Goal: Transaction & Acquisition: Purchase product/service

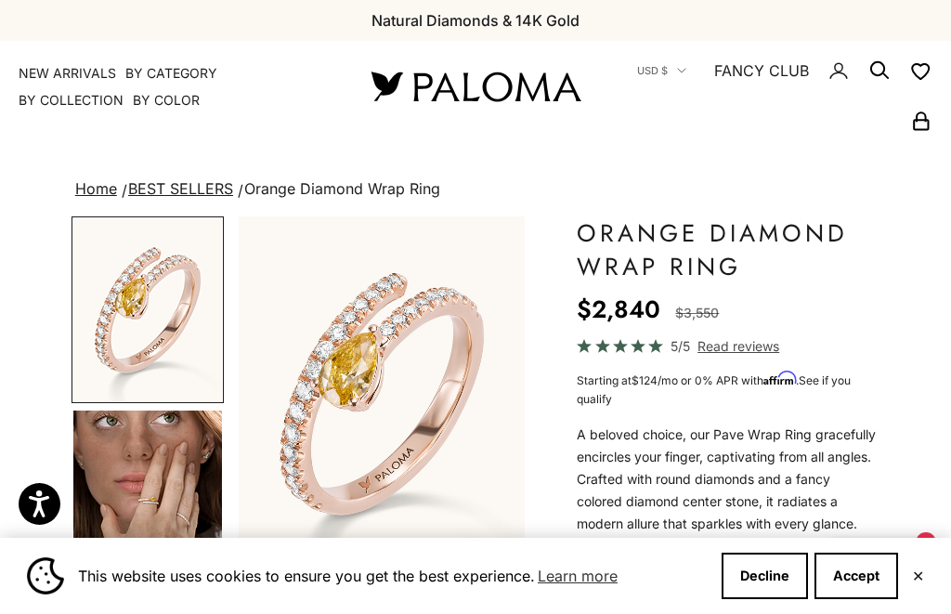
click at [865, 564] on button "Accept" at bounding box center [857, 576] width 84 height 46
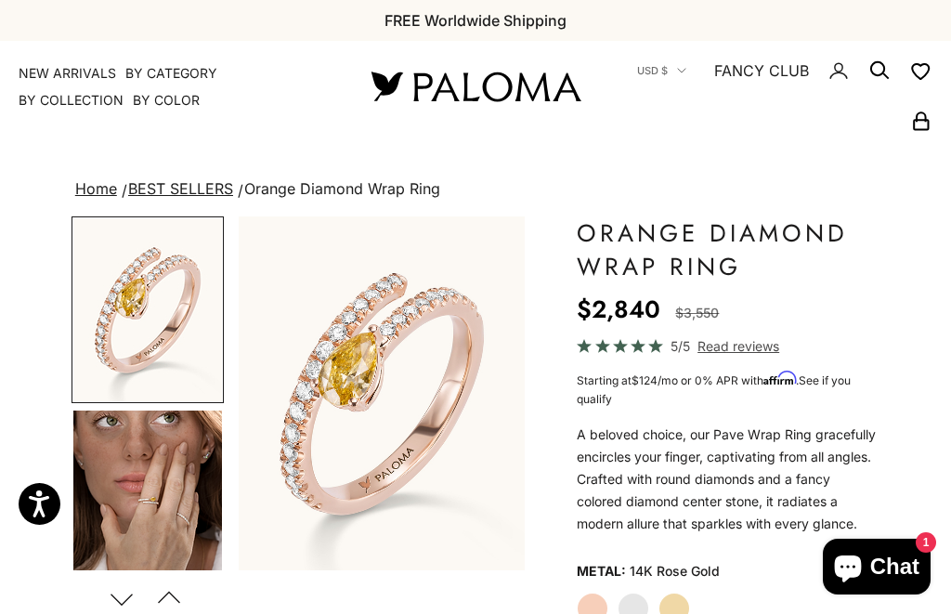
click at [885, 569] on span "Chat" at bounding box center [895, 567] width 49 height 28
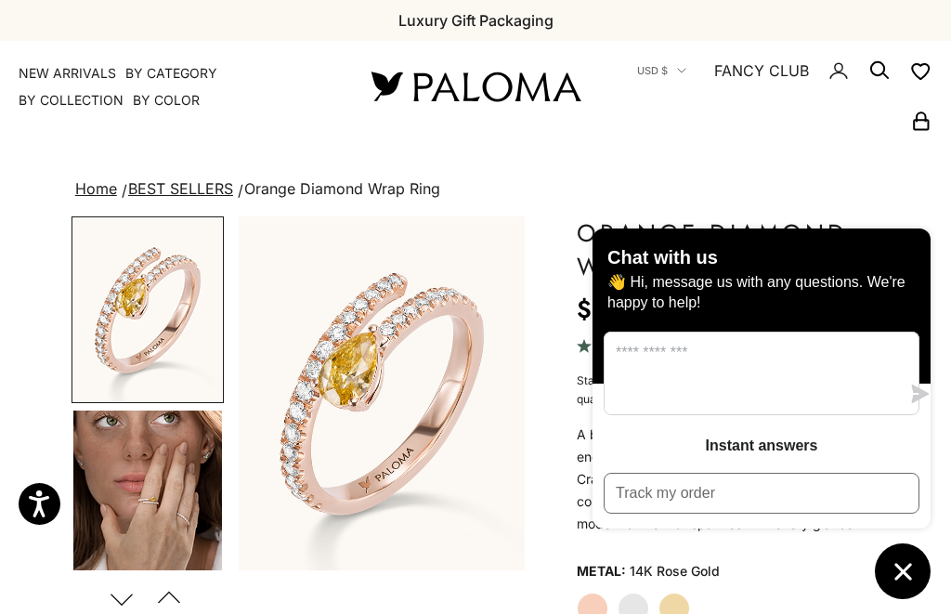
click at [895, 591] on button "Chat window" at bounding box center [903, 571] width 56 height 56
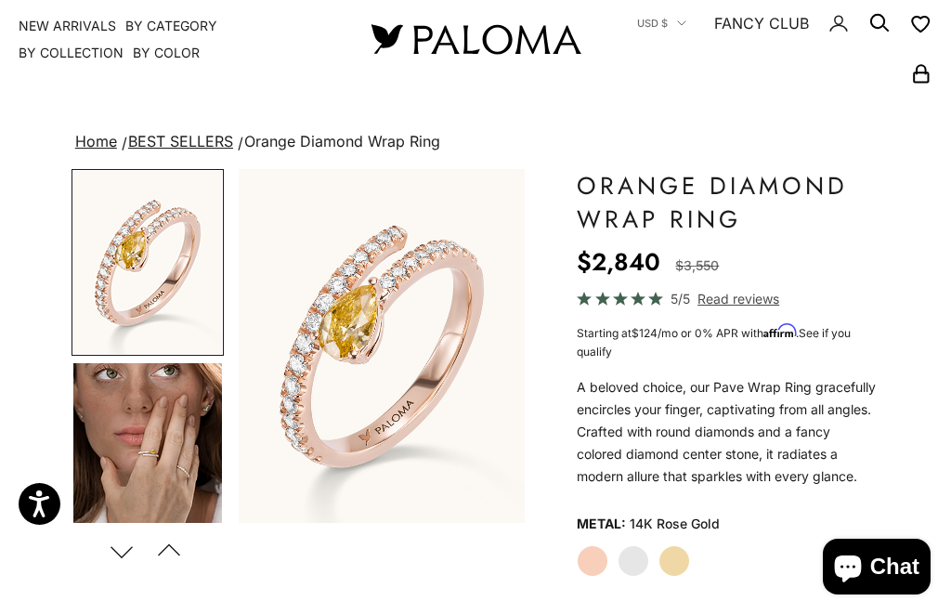
scroll to position [50, 0]
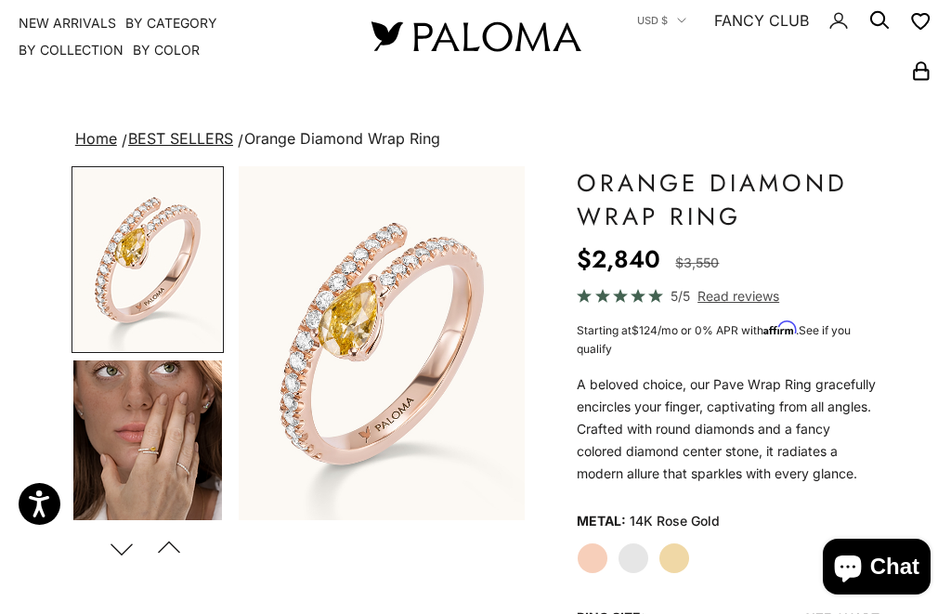
click at [677, 560] on label "Yellow Gold" at bounding box center [675, 559] width 32 height 32
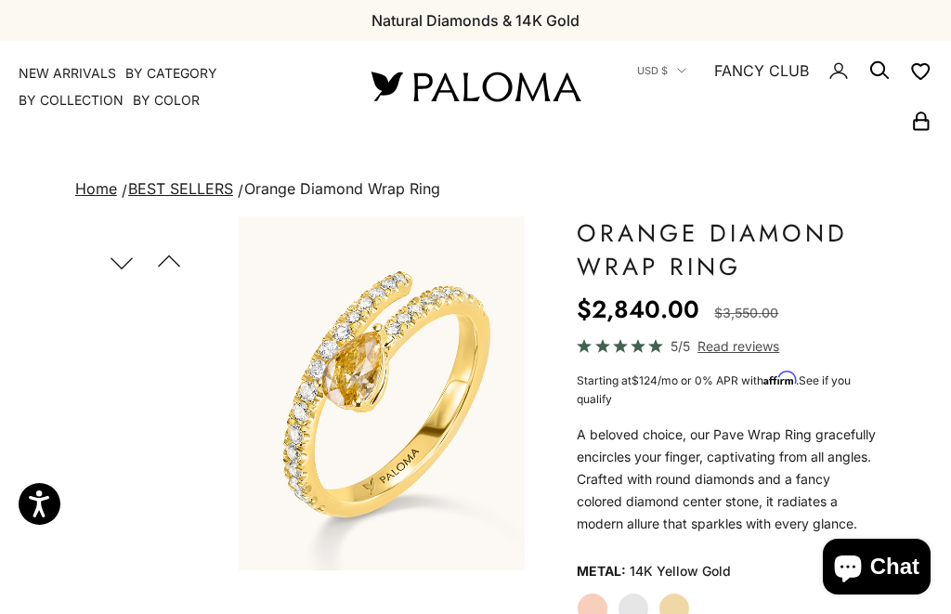
click at [35, 72] on link "NEW ARRIVALS" at bounding box center [68, 73] width 98 height 19
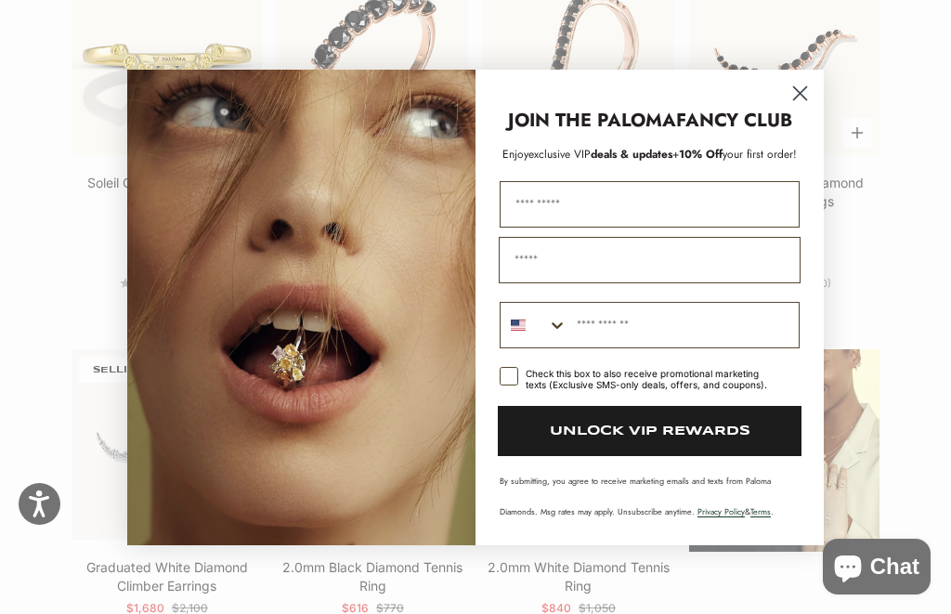
scroll to position [1750, 0]
click at [794, 108] on circle "Close dialog" at bounding box center [800, 92] width 31 height 31
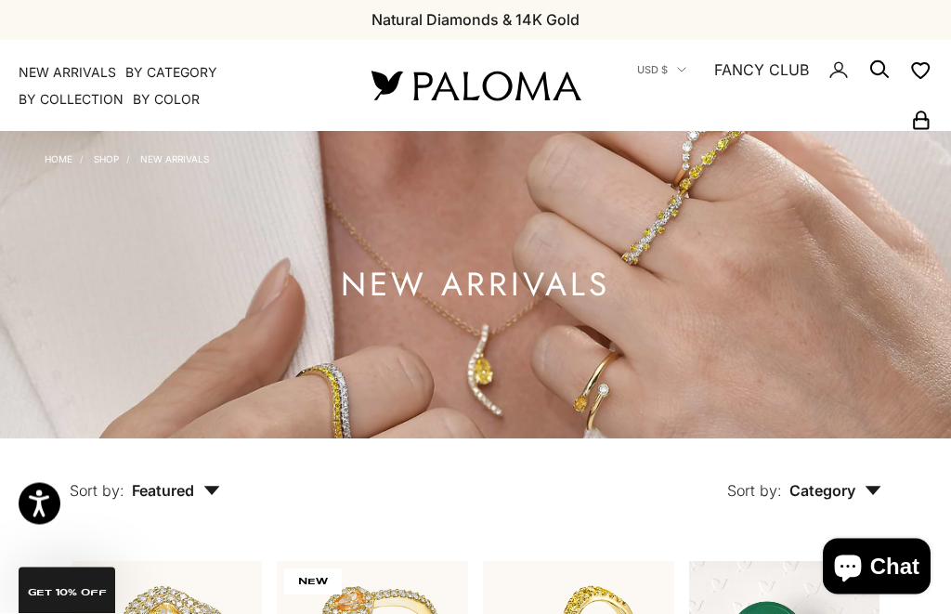
scroll to position [0, 0]
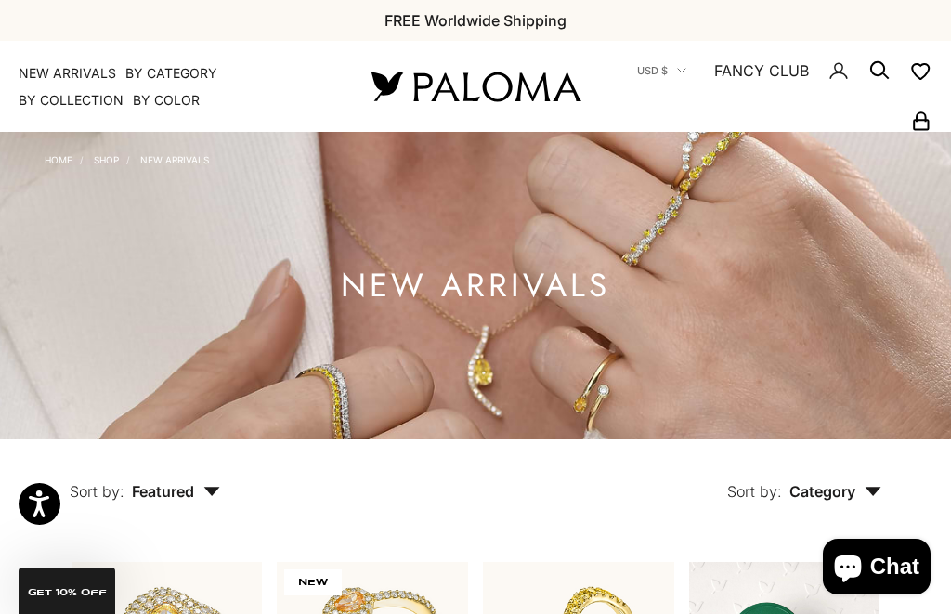
click at [151, 77] on summary "By Category" at bounding box center [171, 73] width 92 height 19
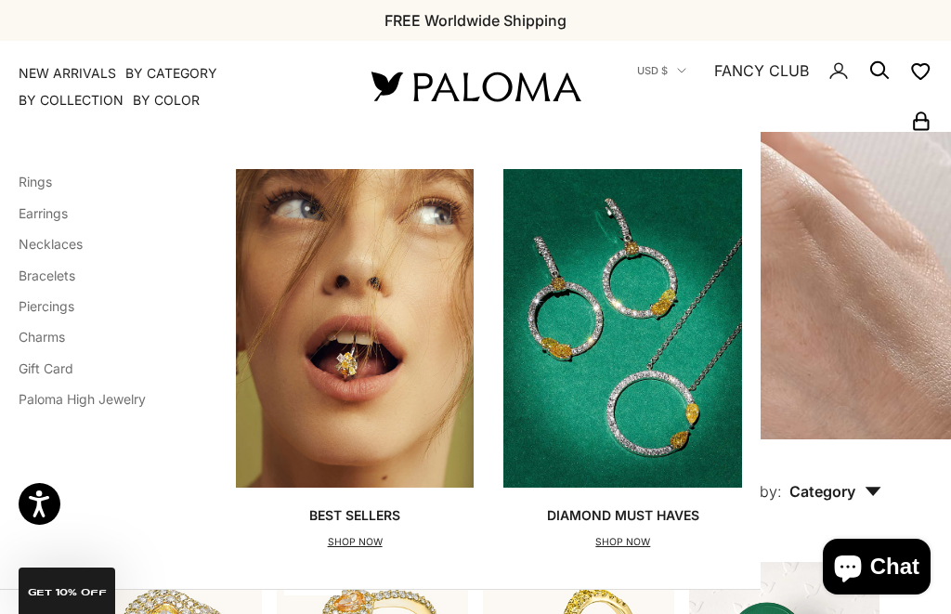
click at [31, 218] on link "Earrings" at bounding box center [43, 213] width 49 height 16
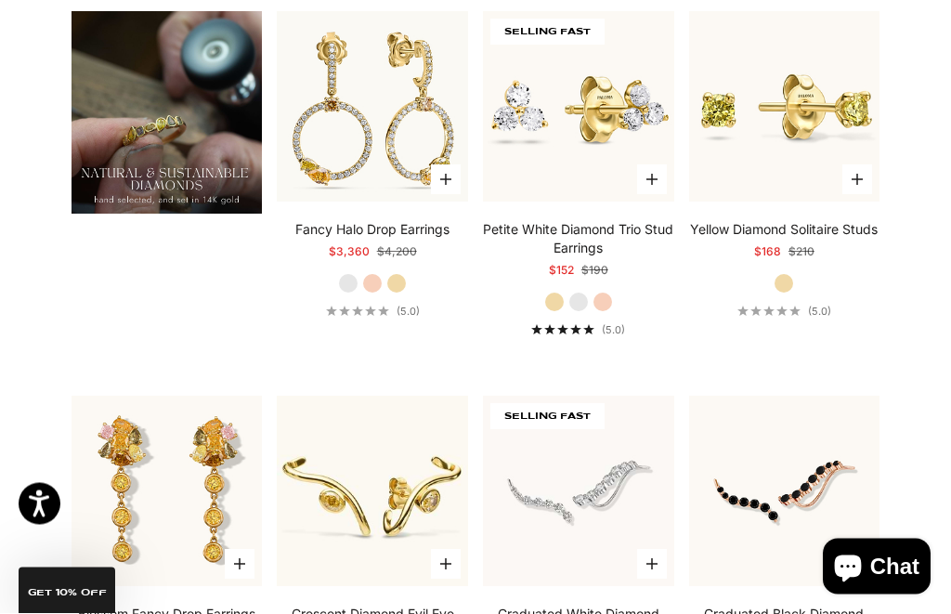
scroll to position [1320, 0]
click at [317, 202] on img at bounding box center [373, 107] width 210 height 210
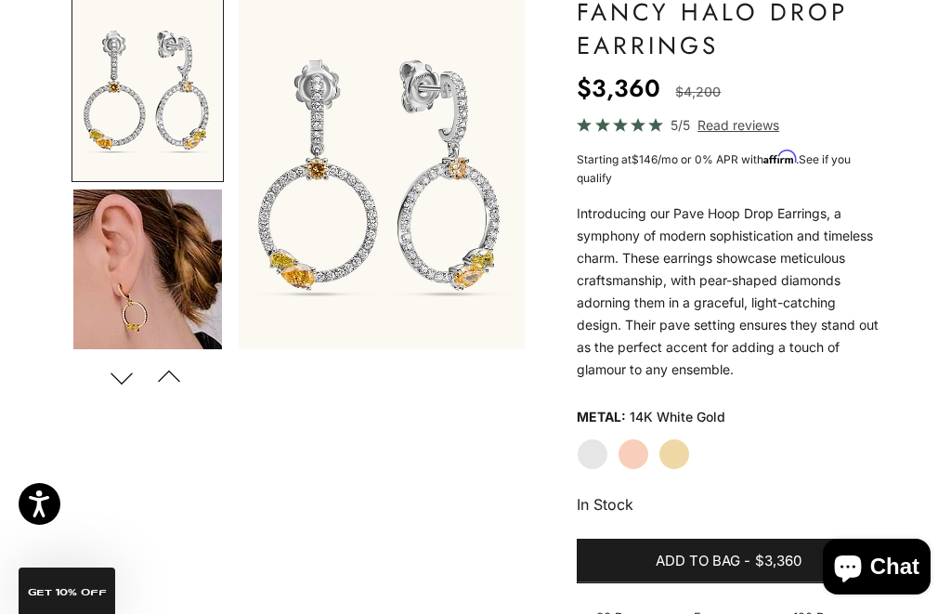
scroll to position [223, 0]
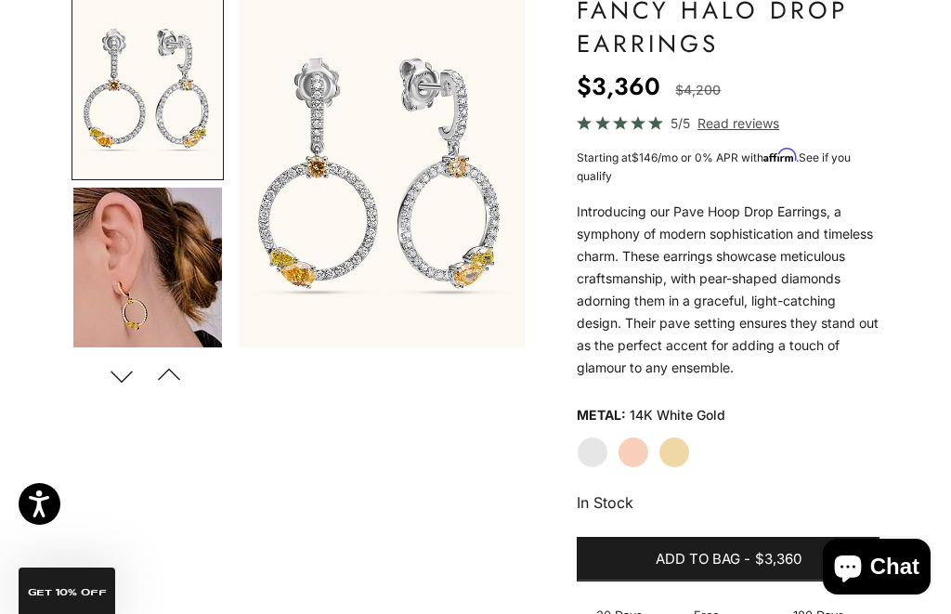
click at [123, 305] on img "Go to item 4" at bounding box center [147, 281] width 149 height 186
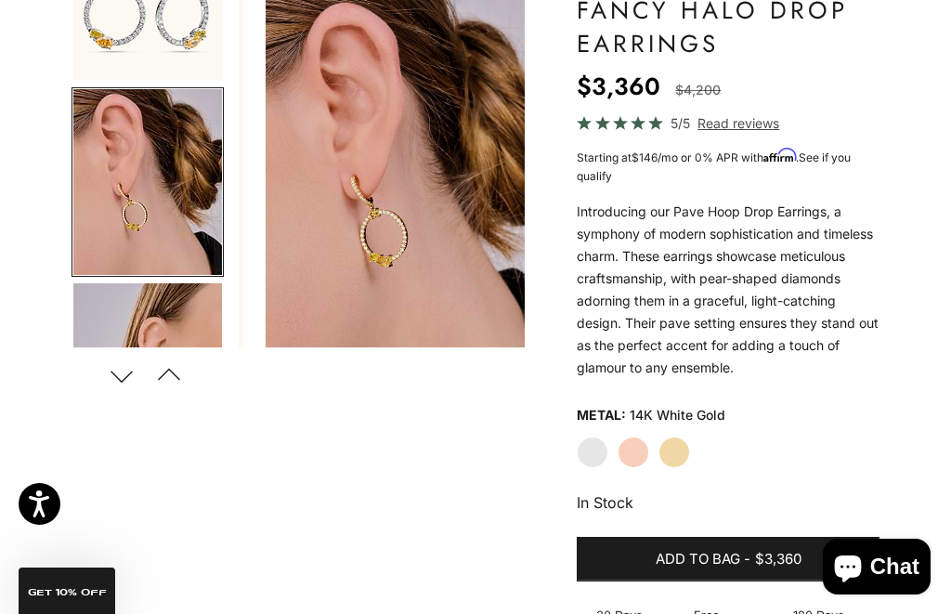
scroll to position [0, 309]
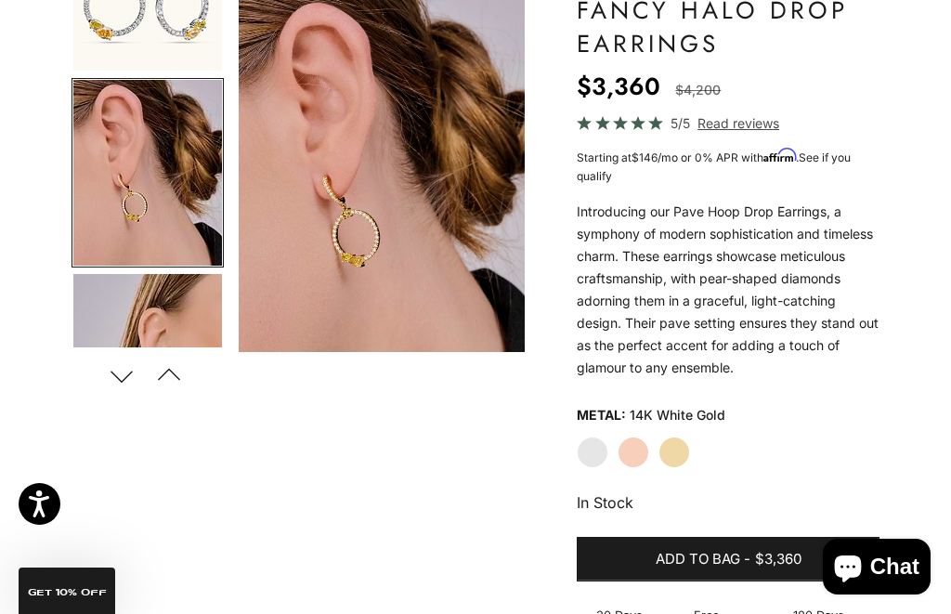
click at [684, 447] on label "Yellow Gold" at bounding box center [675, 453] width 32 height 32
